Goal: Find specific page/section: Find specific page/section

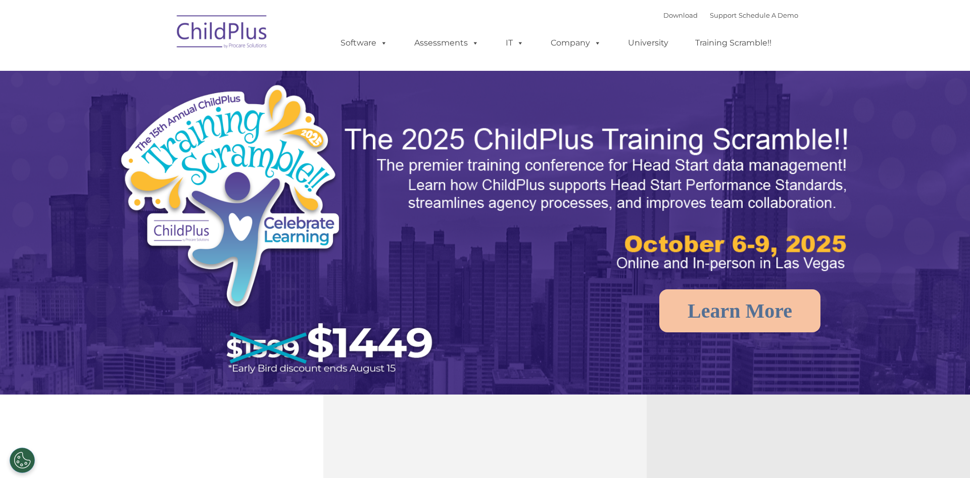
select select "MEDIUM"
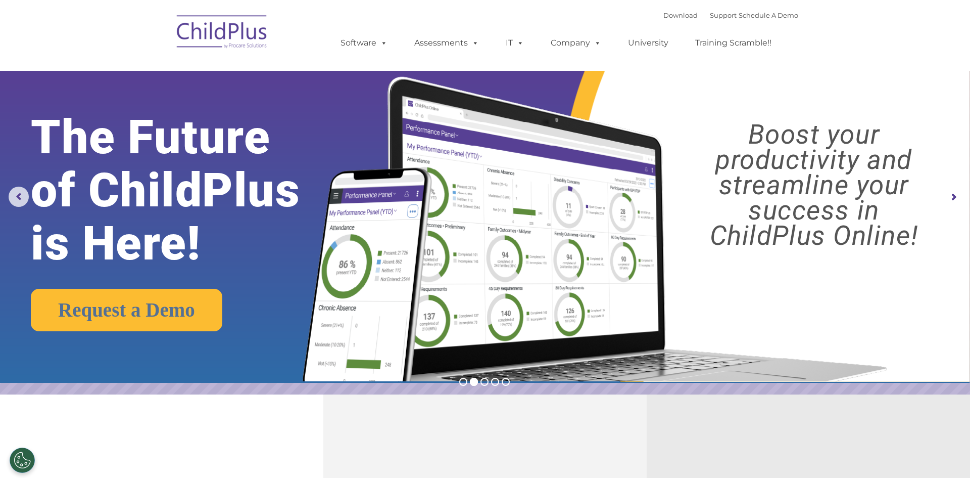
click at [951, 197] on rs-arrow at bounding box center [954, 197] width 20 height 20
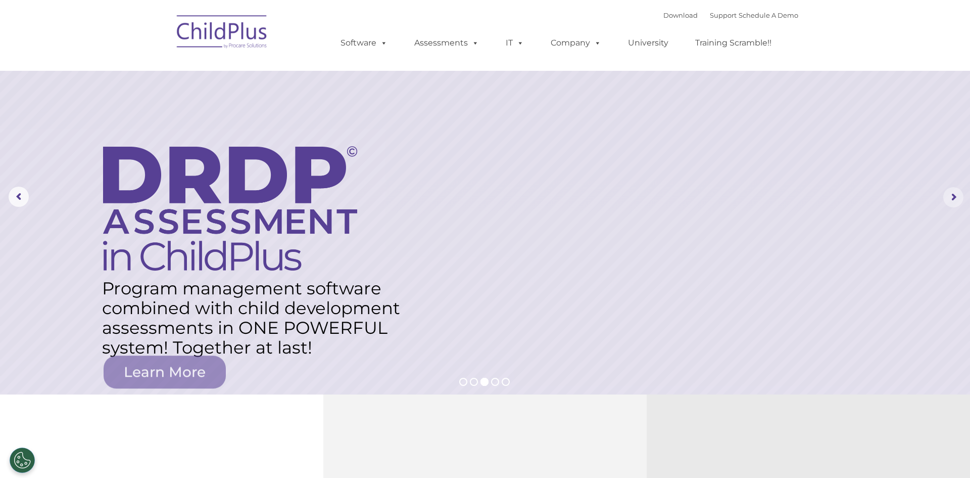
click at [951, 197] on rs-arrow at bounding box center [954, 197] width 20 height 20
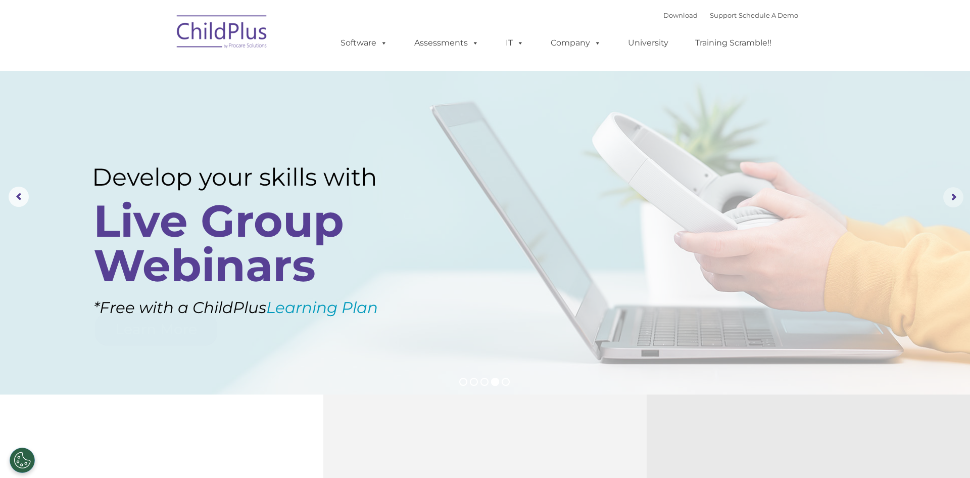
click at [951, 197] on rs-arrow at bounding box center [954, 197] width 20 height 20
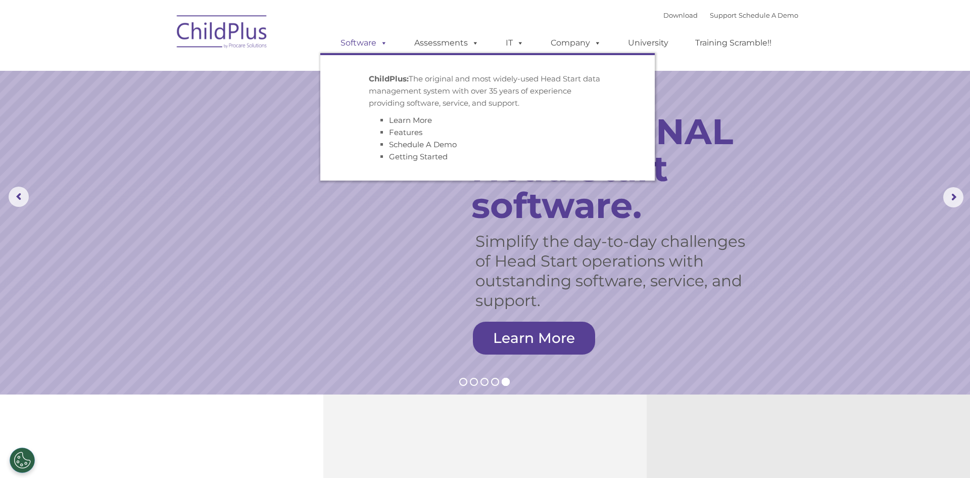
click at [364, 40] on link "Software" at bounding box center [364, 43] width 67 height 20
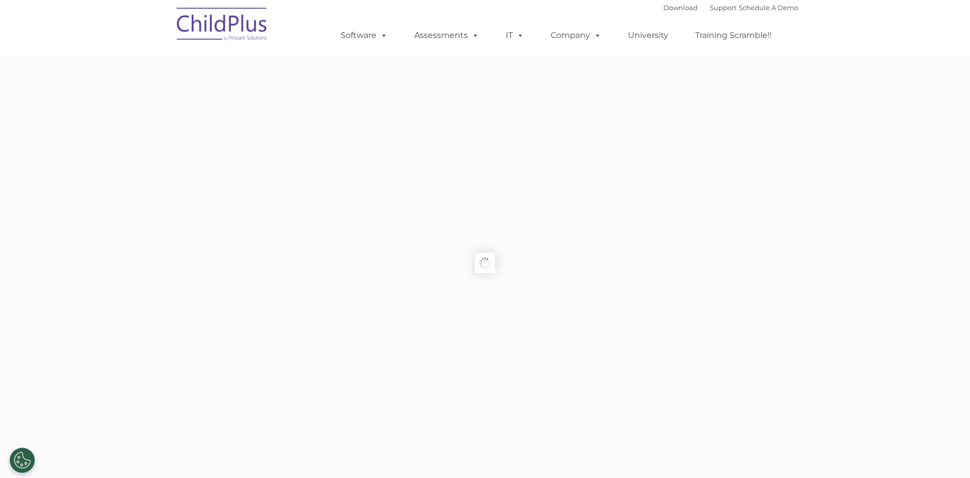
type input ""
